Goal: Entertainment & Leisure: Consume media (video, audio)

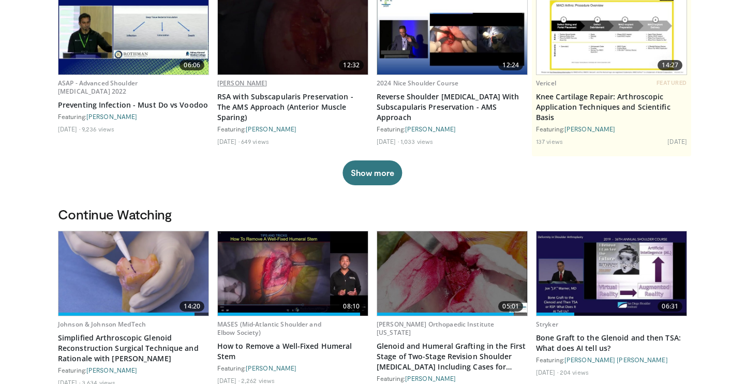
scroll to position [124, 0]
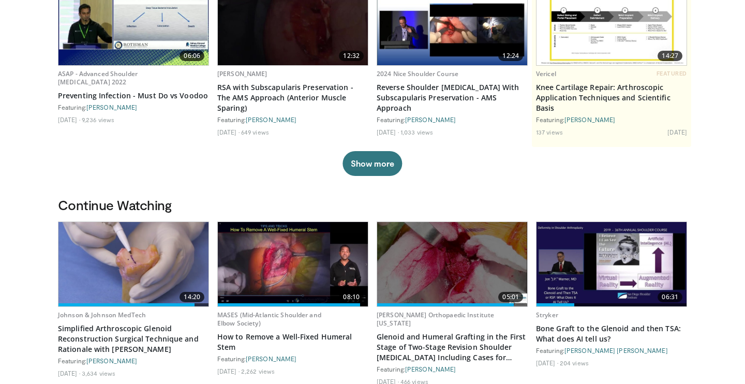
click at [155, 257] on img at bounding box center [133, 264] width 150 height 84
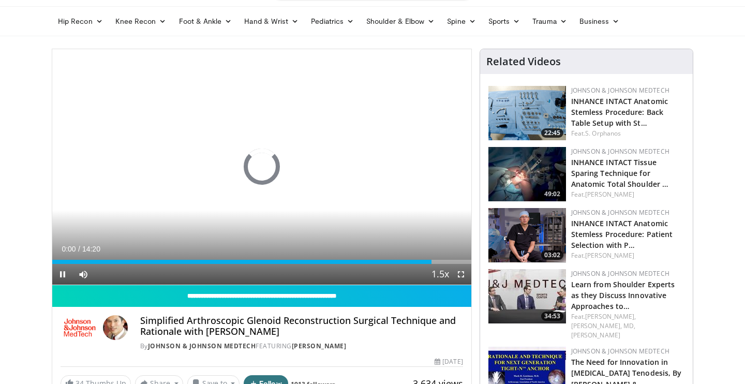
scroll to position [80, 0]
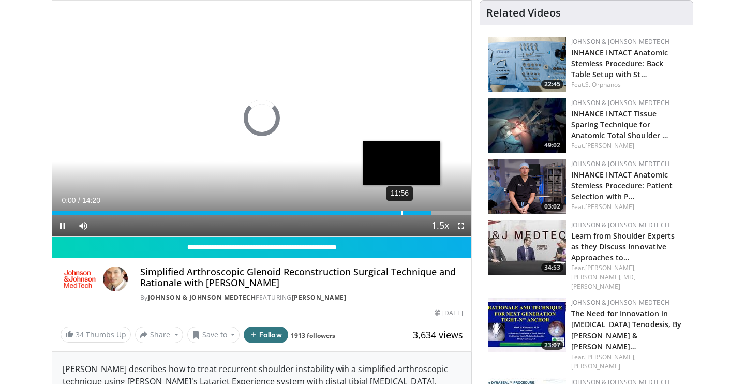
click at [402, 215] on div "11:56" at bounding box center [402, 213] width 1 height 4
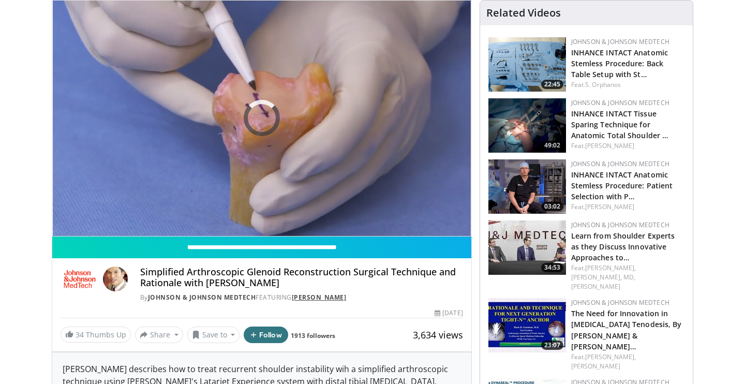
click at [346, 294] on link "[PERSON_NAME]" at bounding box center [319, 297] width 55 height 9
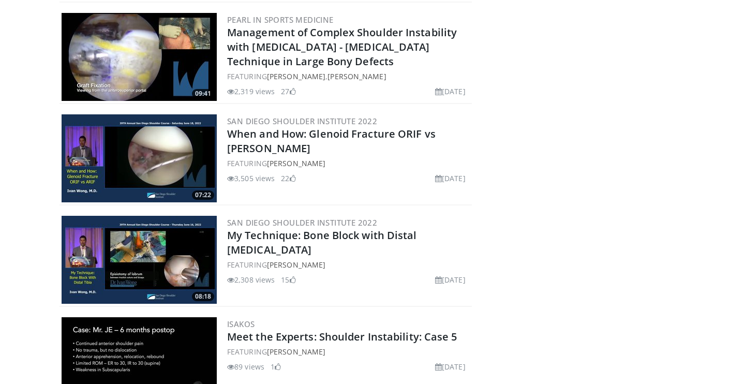
scroll to position [432, 0]
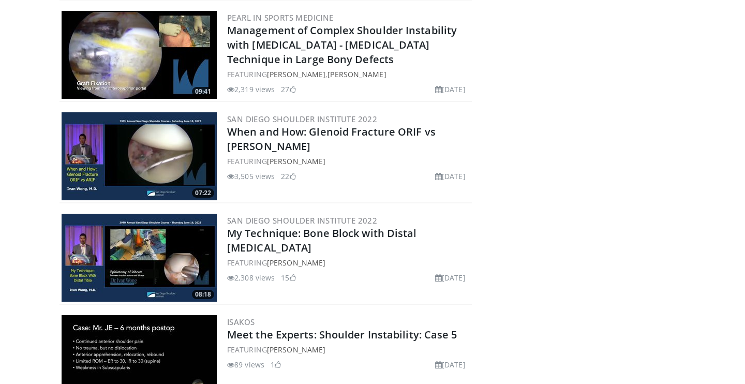
click at [187, 254] on img at bounding box center [139, 258] width 155 height 88
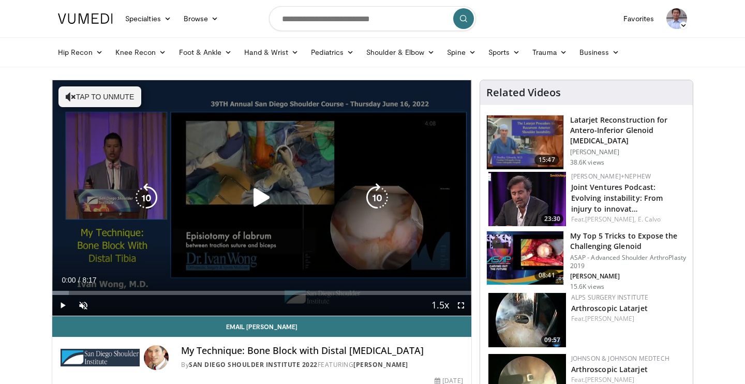
click at [265, 185] on icon "Video Player" at bounding box center [261, 197] width 29 height 29
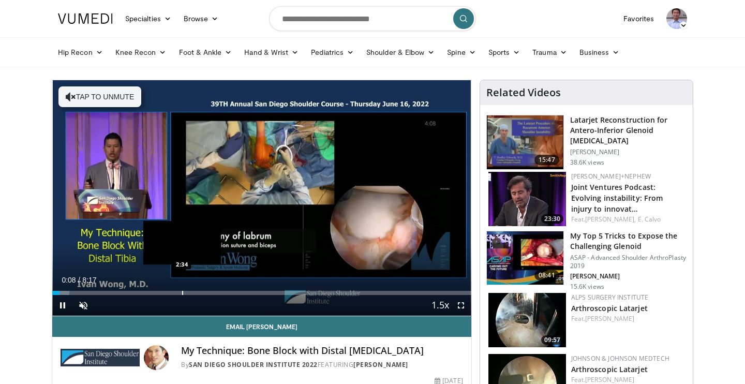
click at [182, 291] on div "Progress Bar" at bounding box center [182, 293] width 1 height 4
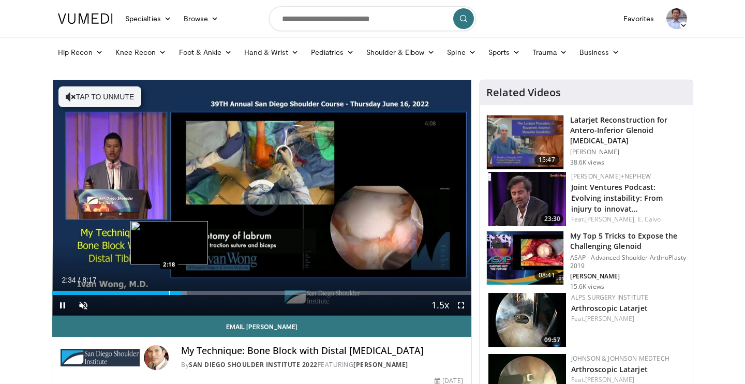
click at [170, 293] on div "Progress Bar" at bounding box center [169, 293] width 1 height 4
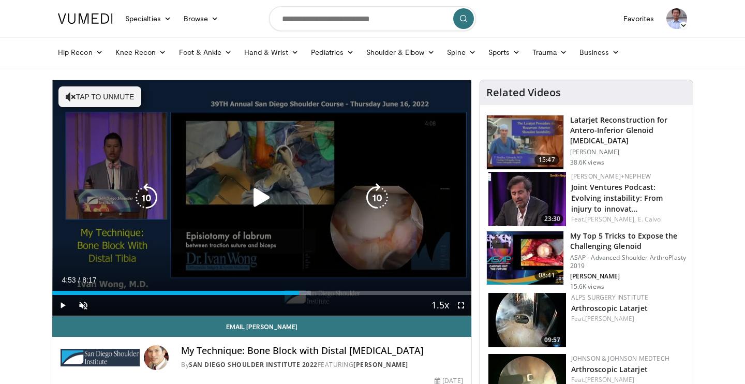
click at [265, 199] on icon "Video Player" at bounding box center [261, 197] width 29 height 29
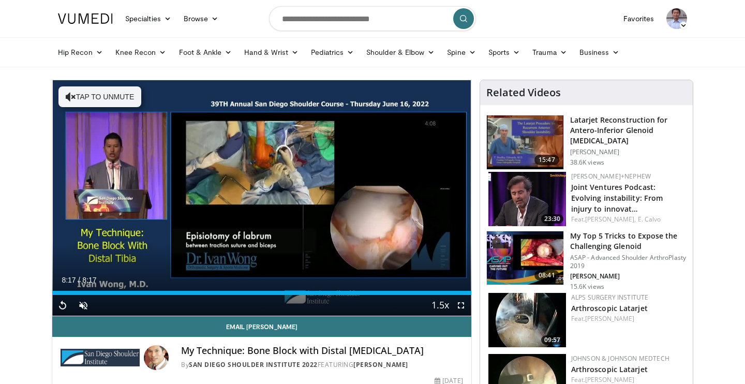
click at [531, 258] on img at bounding box center [525, 258] width 77 height 54
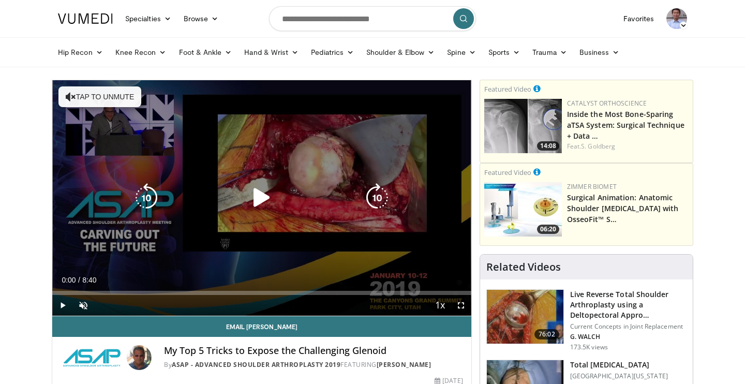
click at [260, 196] on icon "Video Player" at bounding box center [261, 197] width 29 height 29
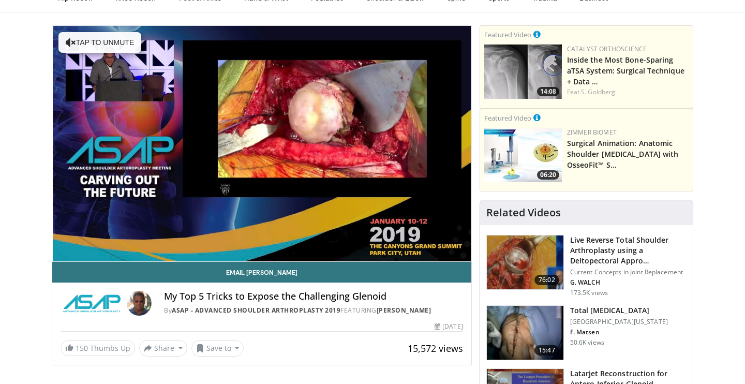
scroll to position [98, 0]
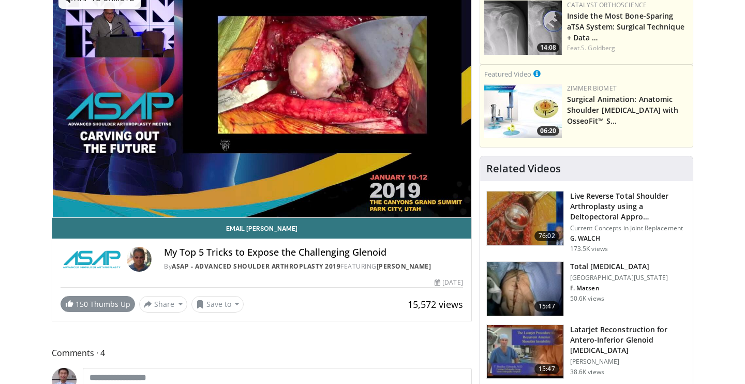
click at [112, 309] on link "150 Thumbs Up" at bounding box center [98, 304] width 75 height 16
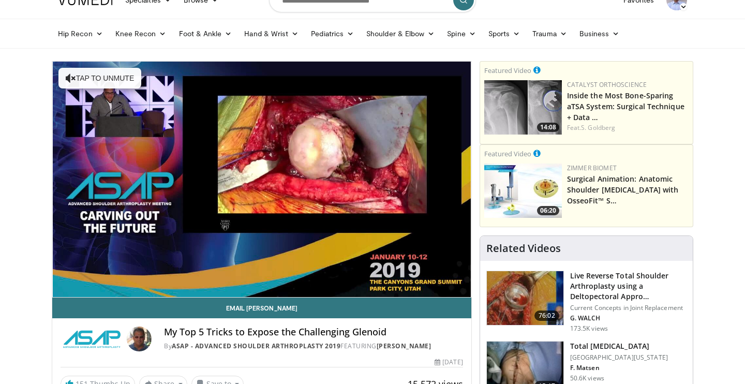
scroll to position [17, 0]
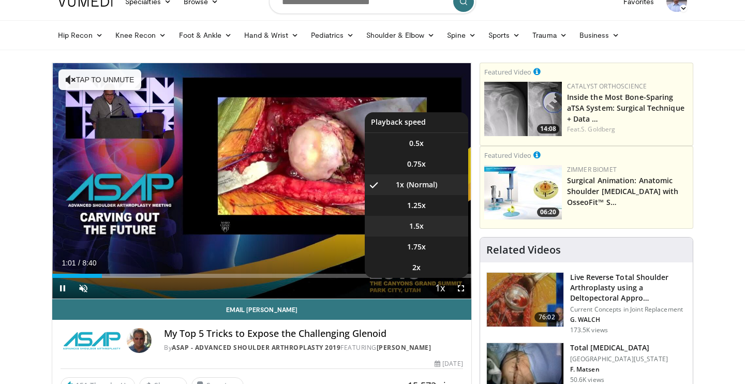
click at [439, 222] on li "1.5x" at bounding box center [417, 226] width 104 height 21
